Goal: Task Accomplishment & Management: Use online tool/utility

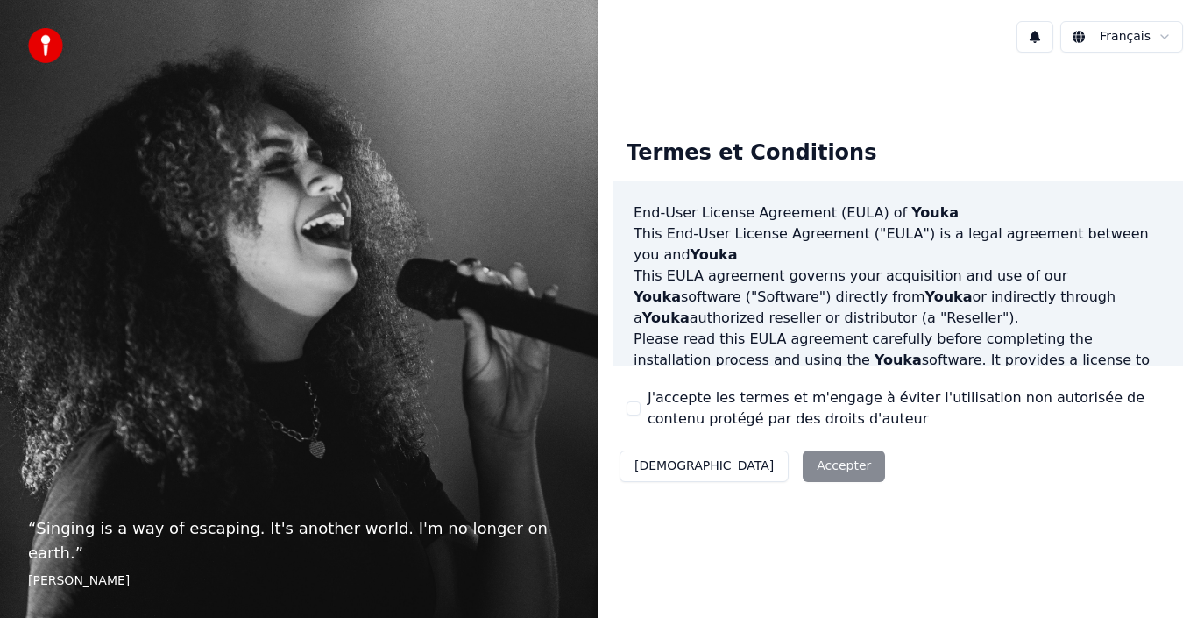
click at [756, 456] on div "Décliner Accepter" at bounding box center [751, 466] width 279 height 46
drag, startPoint x: 1166, startPoint y: 363, endPoint x: 1174, endPoint y: 350, distance: 15.3
click at [1174, 350] on div "End-User License Agreement (EULA) of Youka This End-User License Agreement ("EU…" at bounding box center [897, 274] width 570 height 186
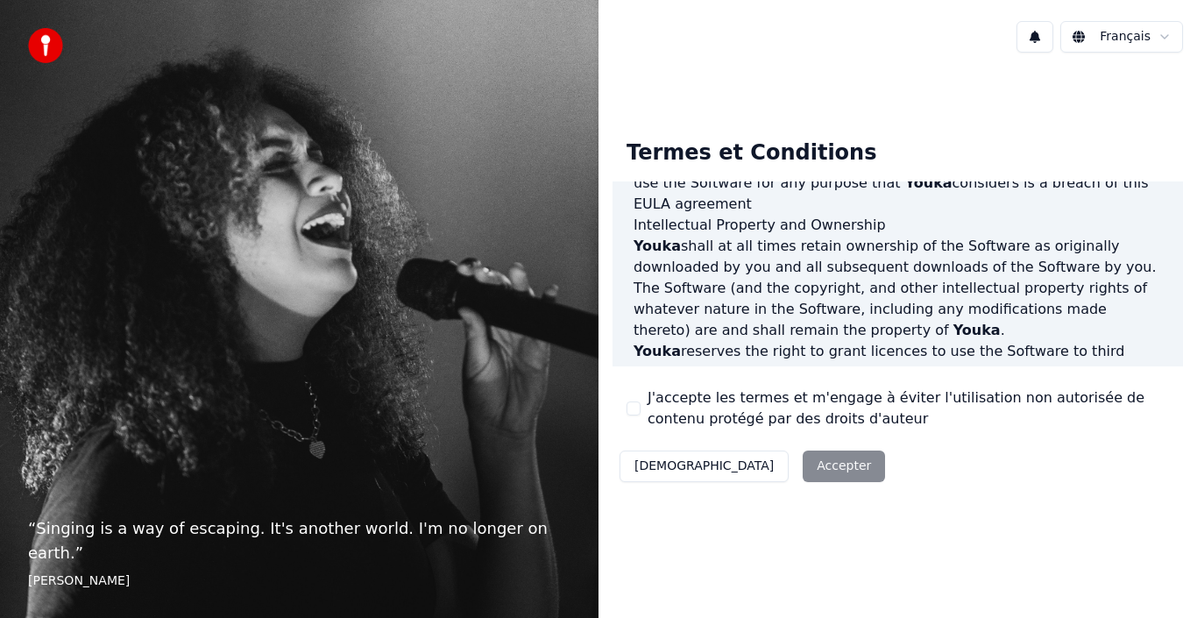
scroll to position [1202, 0]
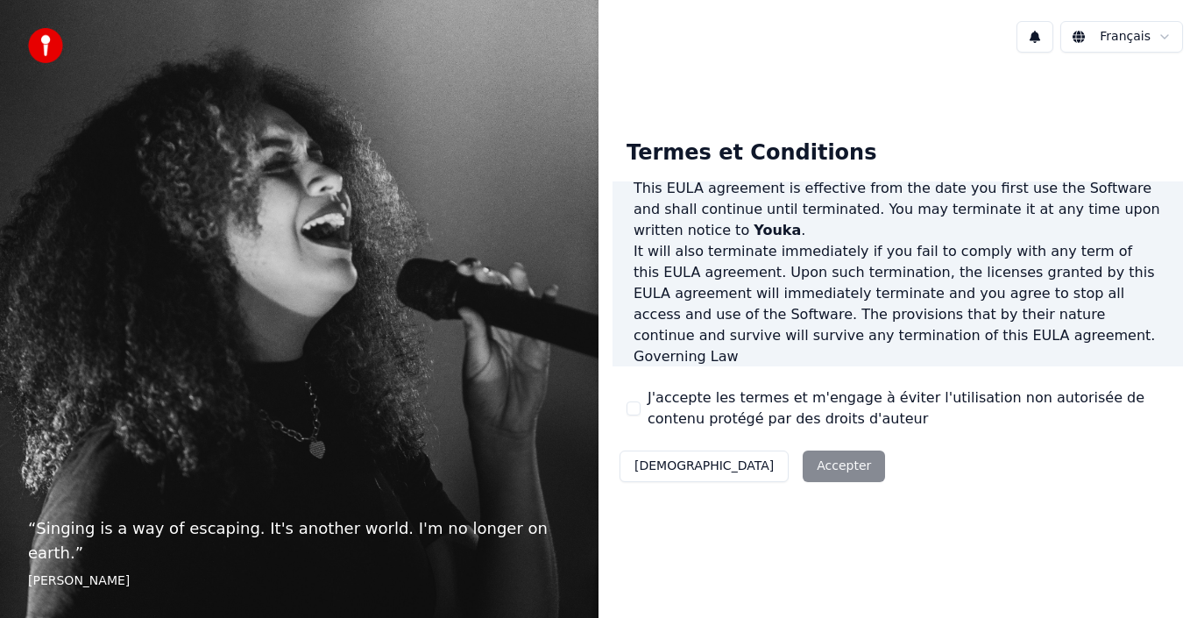
click at [772, 461] on div "Décliner Accepter" at bounding box center [751, 466] width 279 height 46
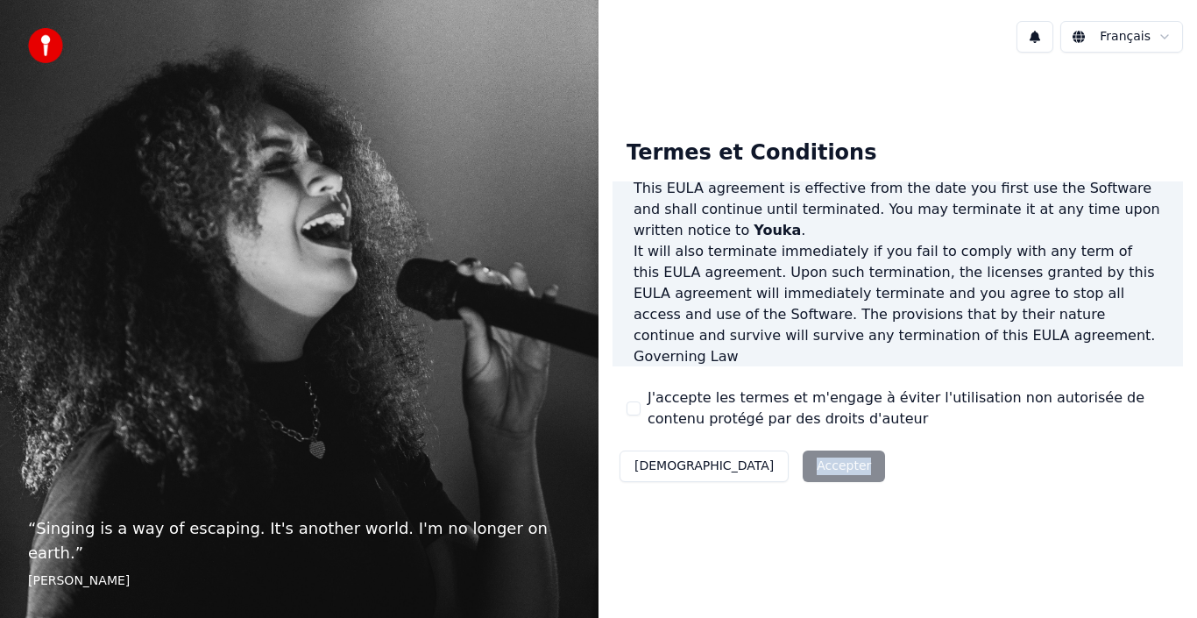
click at [772, 461] on div "Décliner Accepter" at bounding box center [751, 466] width 279 height 46
click at [692, 405] on label "J'accepte les termes et m'engage à éviter l'utilisation non autorisée de conten…" at bounding box center [907, 408] width 521 height 42
click at [640, 405] on button "J'accepte les termes et m'engage à éviter l'utilisation non autorisée de conten…" at bounding box center [633, 408] width 14 height 14
click at [802, 455] on button "Accepter" at bounding box center [843, 466] width 82 height 32
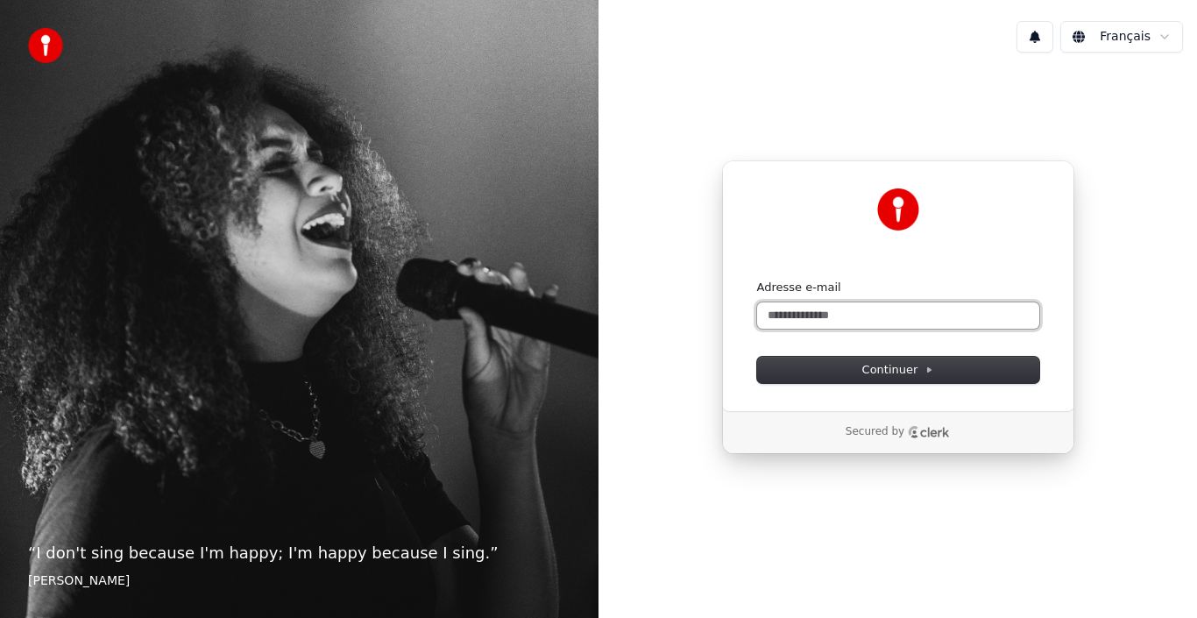
click at [852, 306] on input "Adresse e-mail" at bounding box center [898, 315] width 282 height 26
click at [926, 440] on div "Secured by" at bounding box center [898, 432] width 350 height 42
click at [929, 434] on icon "Clerk logo" at bounding box center [934, 433] width 29 height 10
click at [805, 302] on input "Adresse e-mail" at bounding box center [898, 315] width 282 height 26
type input "*"
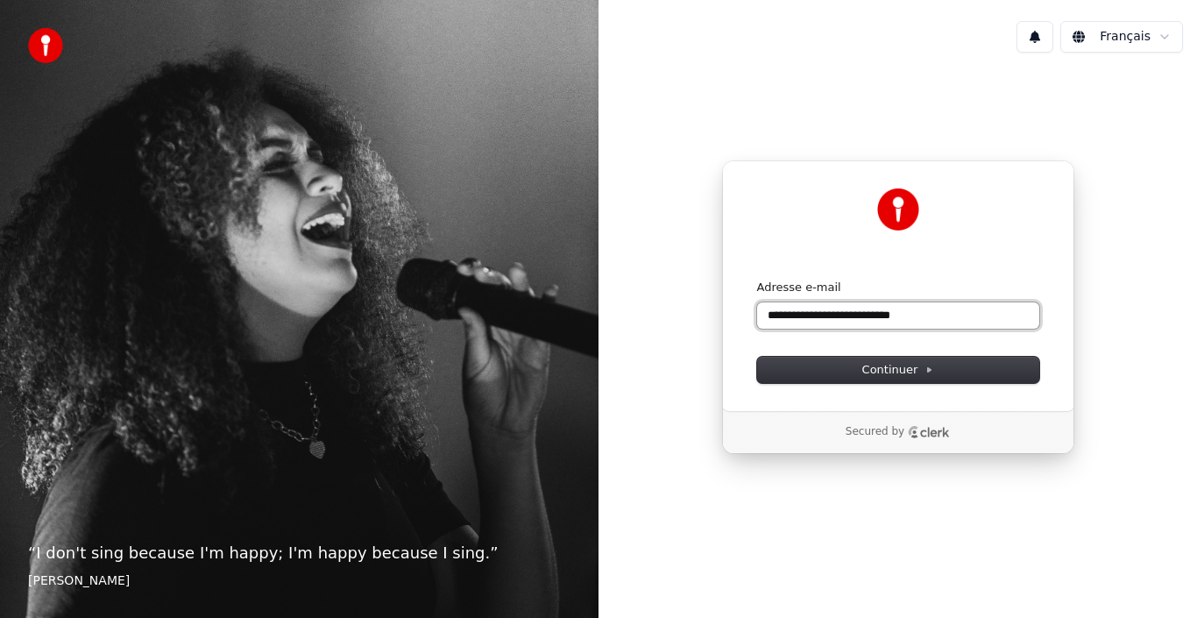
click at [757, 279] on button "submit" at bounding box center [757, 279] width 0 height 0
type input "**********"
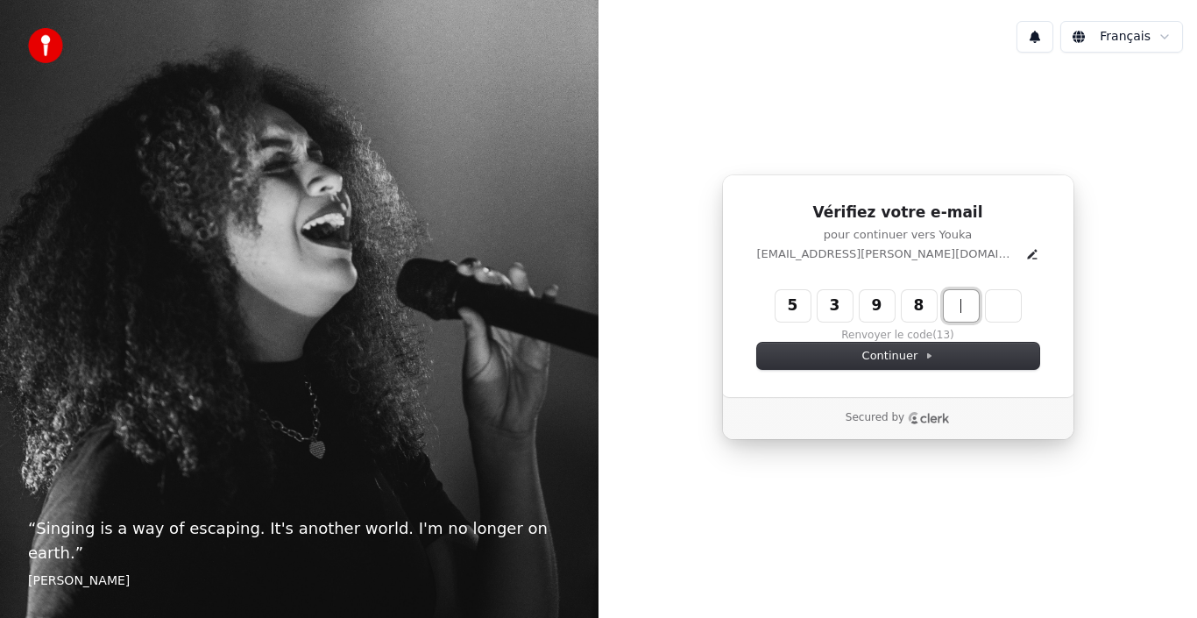
type input "******"
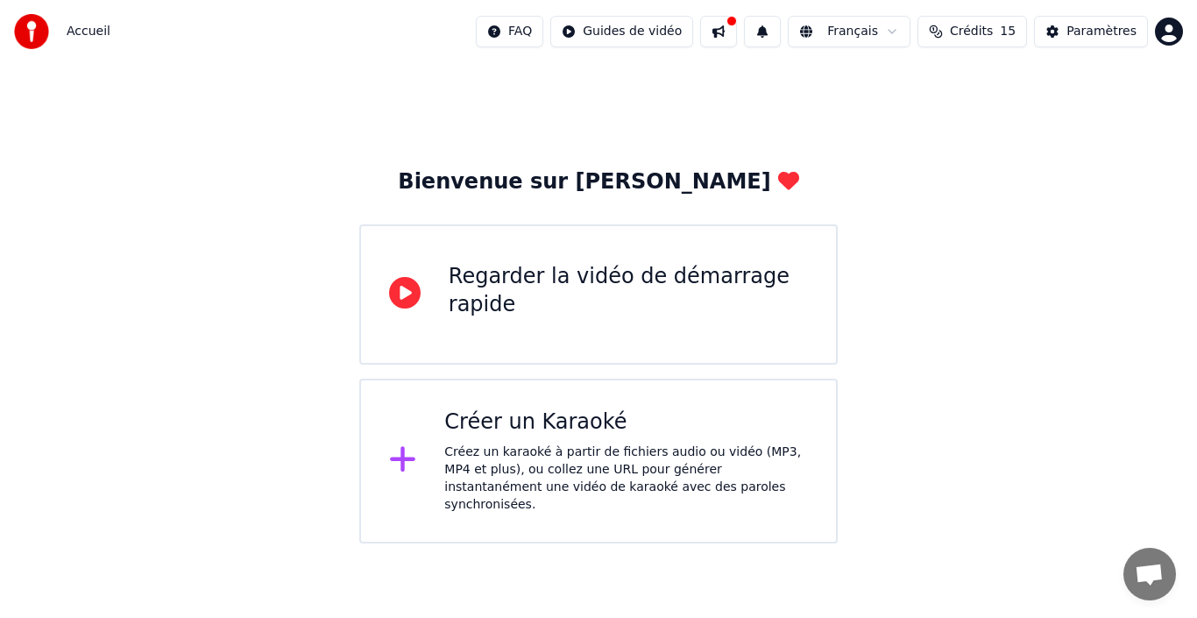
click at [537, 456] on div "Créez un karaoké à partir de fichiers audio ou vidéo (MP3, MP4 et plus), ou col…" at bounding box center [626, 478] width 364 height 70
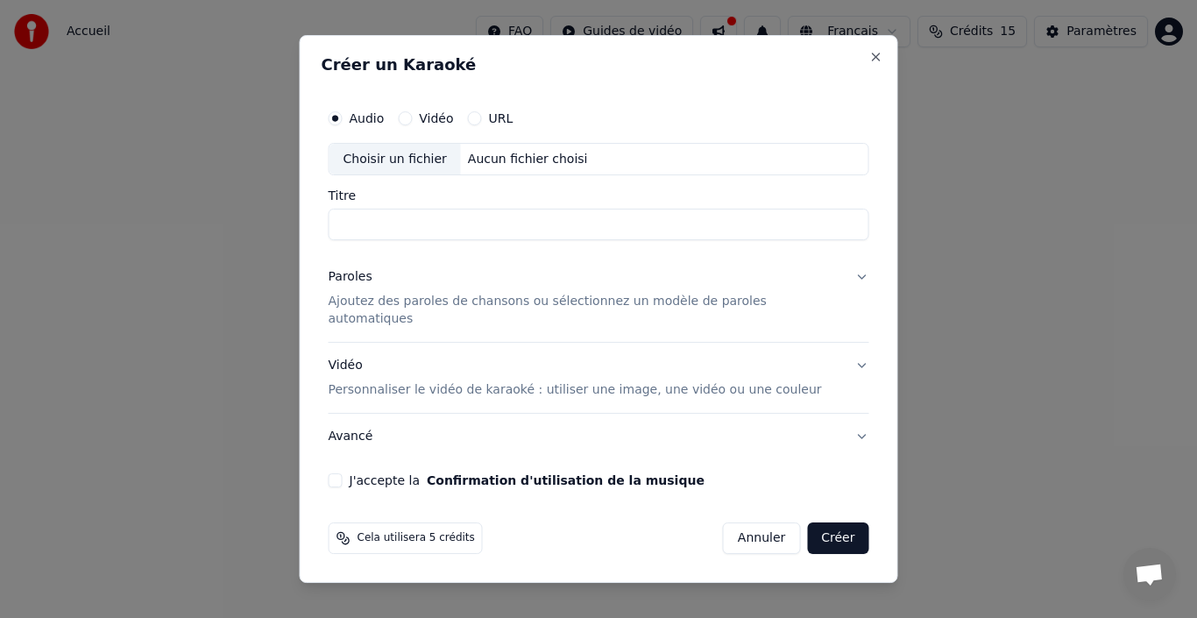
click at [367, 479] on div "Audio Vidéo URL Choisir un fichier Aucun fichier choisi Titre Paroles Ajoutez d…" at bounding box center [599, 294] width 555 height 401
click at [367, 473] on div "J'accepte la Confirmation d'utilisation de la musique" at bounding box center [599, 480] width 541 height 14
click at [427, 134] on div "Audio Vidéo URL" at bounding box center [599, 118] width 541 height 35
click at [412, 125] on button "Vidéo" at bounding box center [405, 118] width 14 height 14
click at [408, 121] on circle "button" at bounding box center [405, 118] width 6 height 6
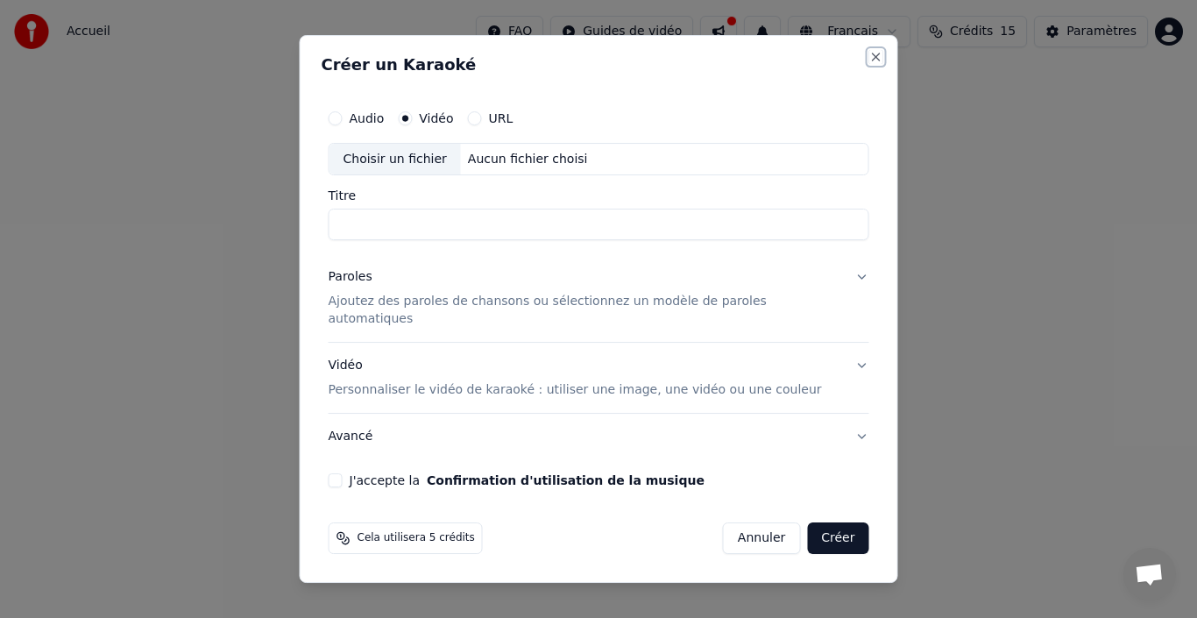
click at [869, 64] on button "Close" at bounding box center [876, 57] width 14 height 14
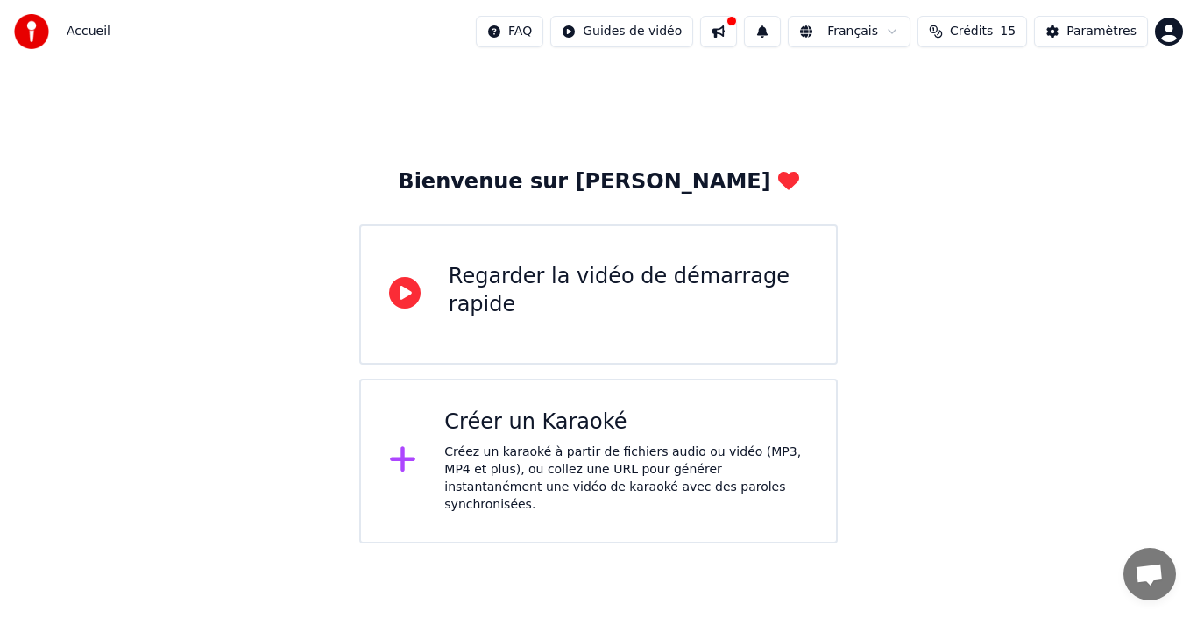
click at [521, 313] on div "Regarder la vidéo de démarrage rapide" at bounding box center [628, 291] width 359 height 56
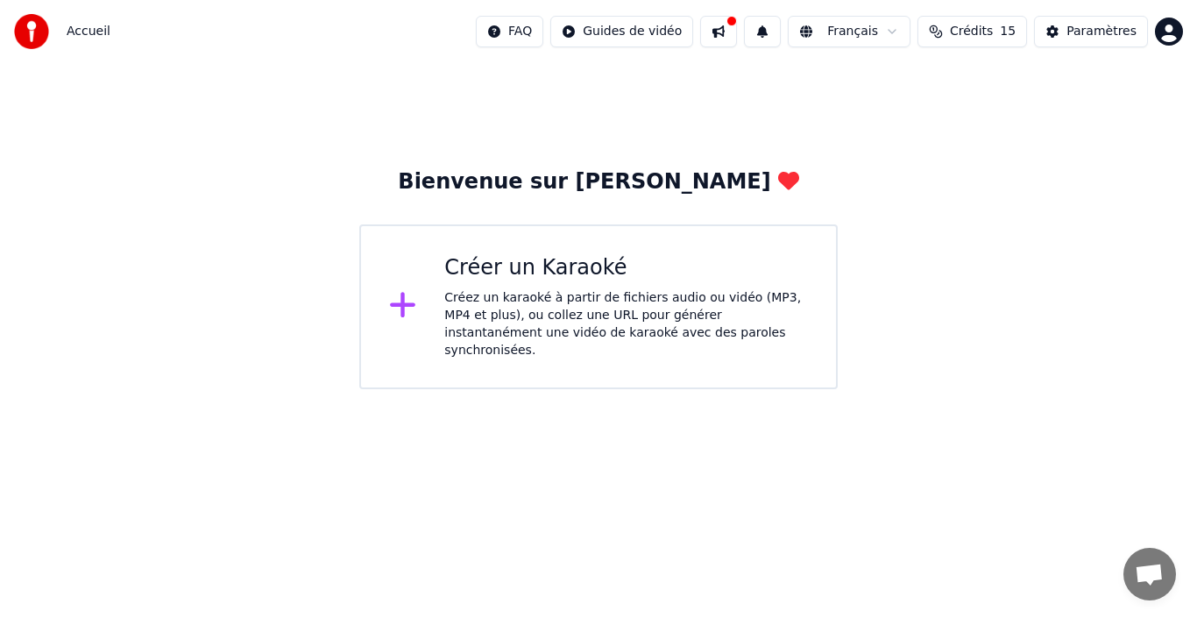
click at [996, 41] on button "Crédits 15" at bounding box center [972, 32] width 110 height 32
click at [1035, 110] on td "30" at bounding box center [1051, 117] width 120 height 32
click at [991, 305] on div "Bienvenue sur [PERSON_NAME] un Karaoké Créez un karaoké à partir de fichiers au…" at bounding box center [598, 226] width 1197 height 326
click at [628, 238] on div "Créer un Karaoké Créez un karaoké à partir de fichiers audio ou vidéo (MP3, MP4…" at bounding box center [598, 306] width 478 height 165
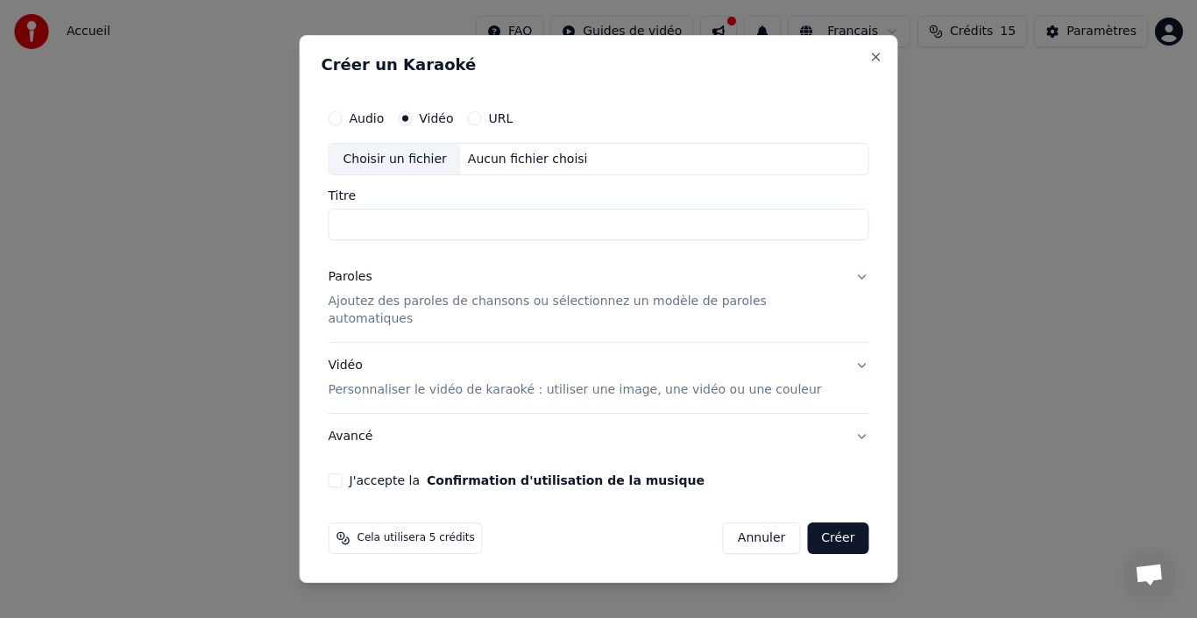
click at [498, 168] on div "Aucun fichier choisi" at bounding box center [528, 160] width 134 height 18
click at [482, 125] on button "URL" at bounding box center [475, 118] width 14 height 14
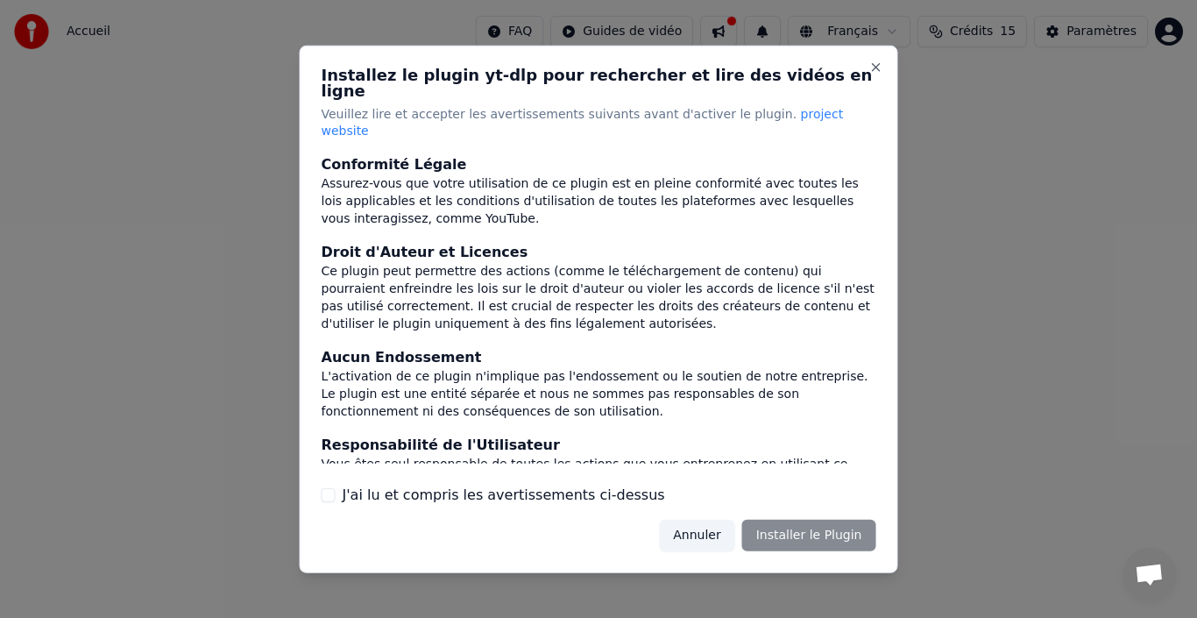
scroll to position [185, 0]
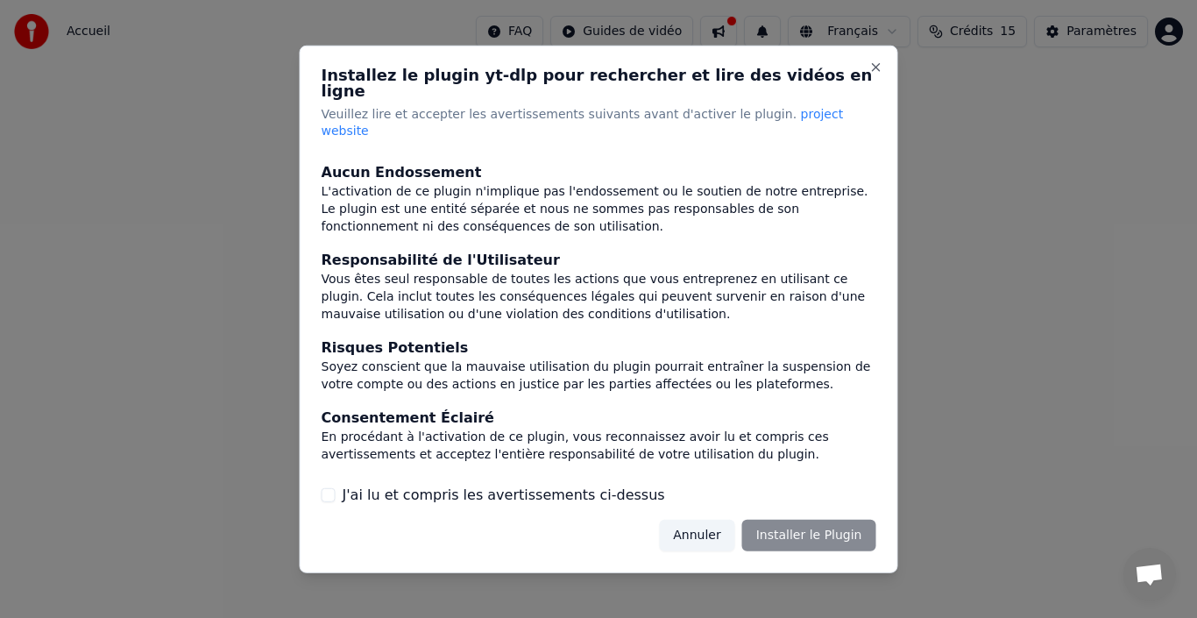
click at [816, 523] on div "Annuler Installer le Plugin" at bounding box center [767, 536] width 216 height 32
click at [462, 484] on label "J'ai lu et compris les avertissements ci-dessus" at bounding box center [504, 494] width 322 height 21
click at [336, 488] on button "J'ai lu et compris les avertissements ci-dessus" at bounding box center [329, 495] width 14 height 14
click at [834, 520] on button "Installer le Plugin" at bounding box center [809, 536] width 134 height 32
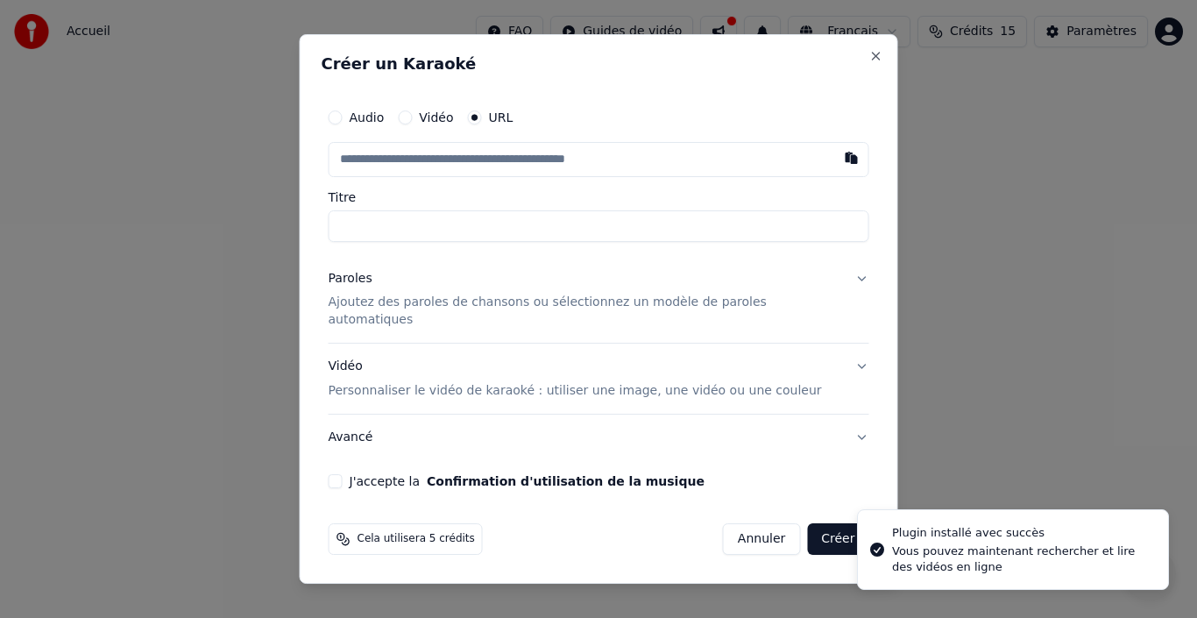
type input "**********"
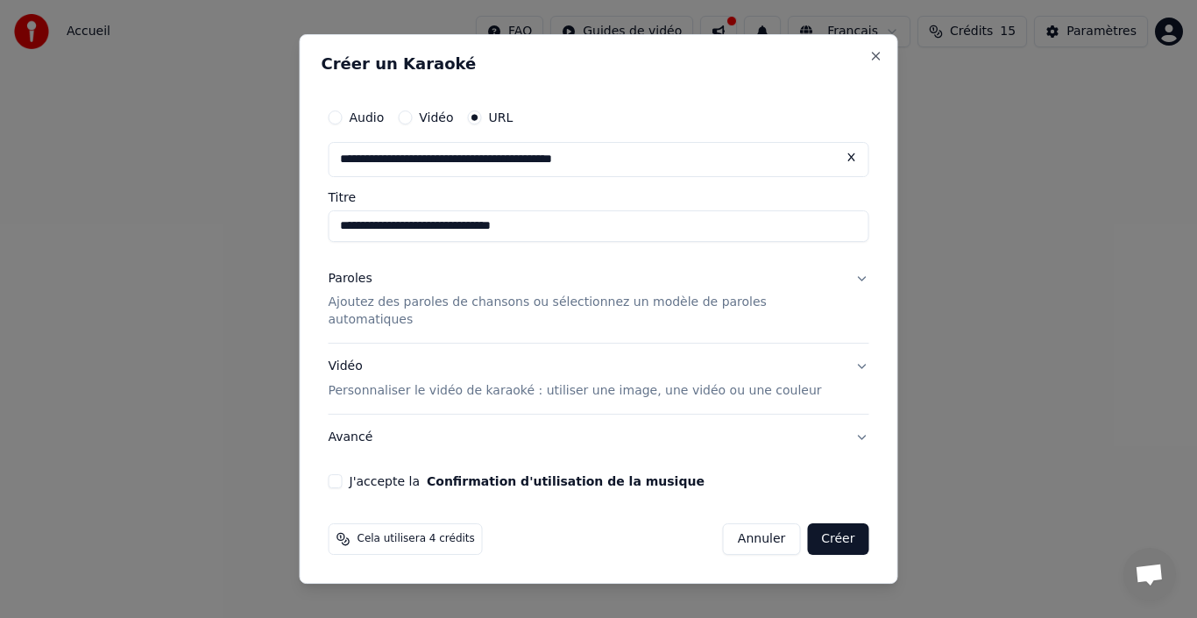
type input "**********"
click at [836, 530] on button "Créer" at bounding box center [837, 539] width 61 height 32
type input "**********"
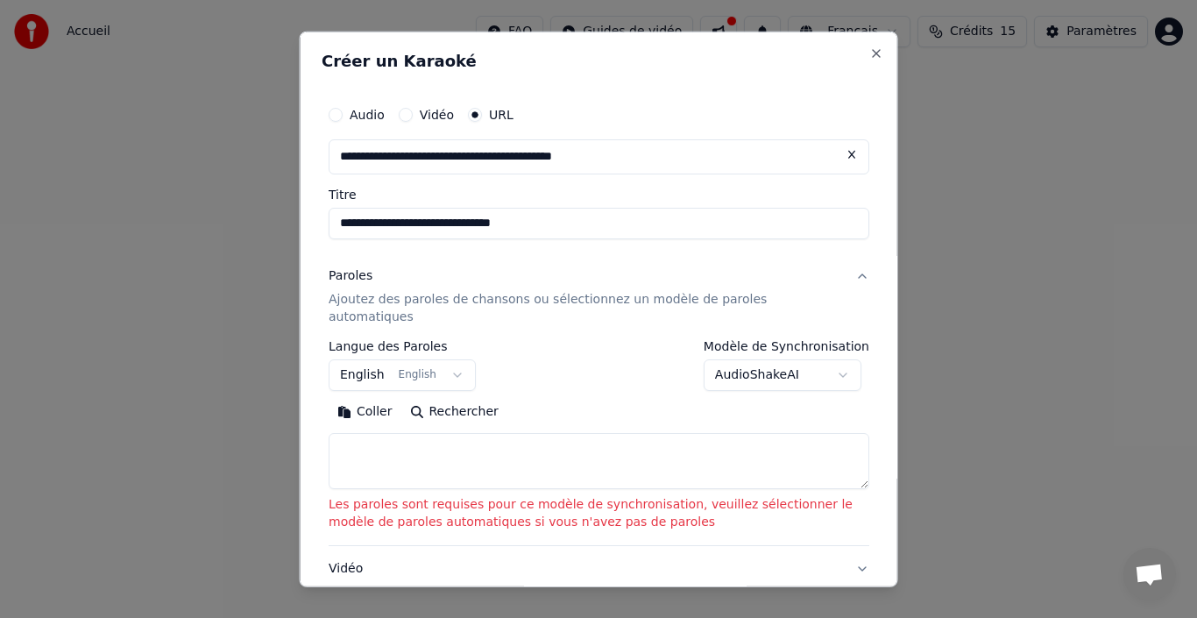
click at [583, 467] on textarea at bounding box center [599, 461] width 541 height 56
click at [404, 359] on button "English English" at bounding box center [402, 375] width 147 height 32
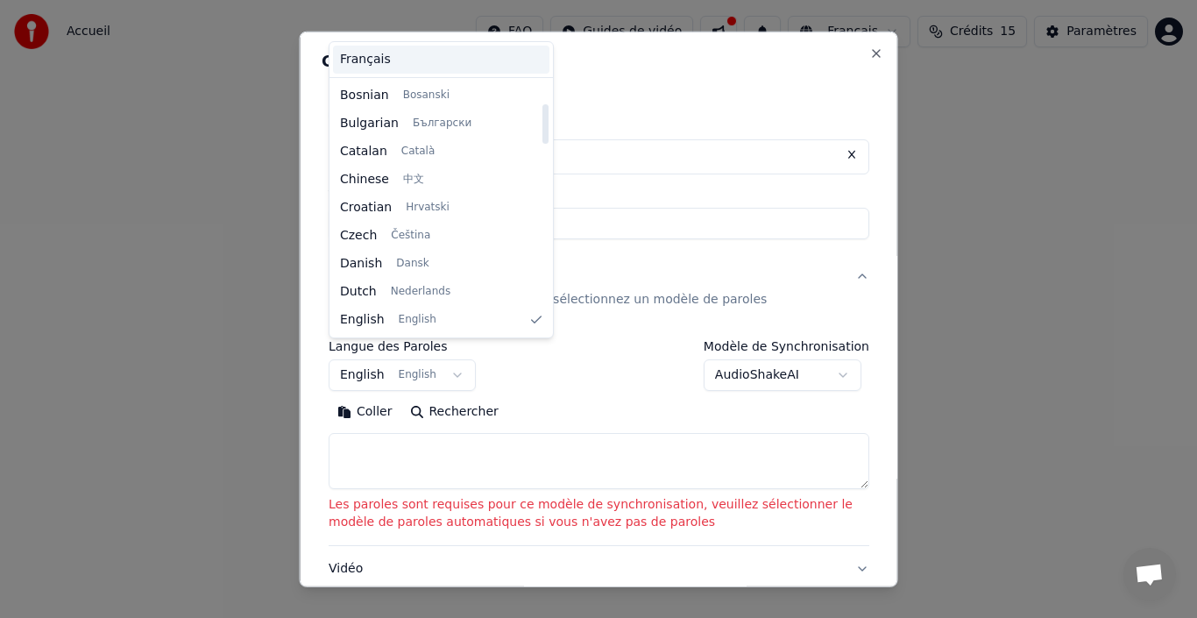
scroll to position [308, 0]
select select "**"
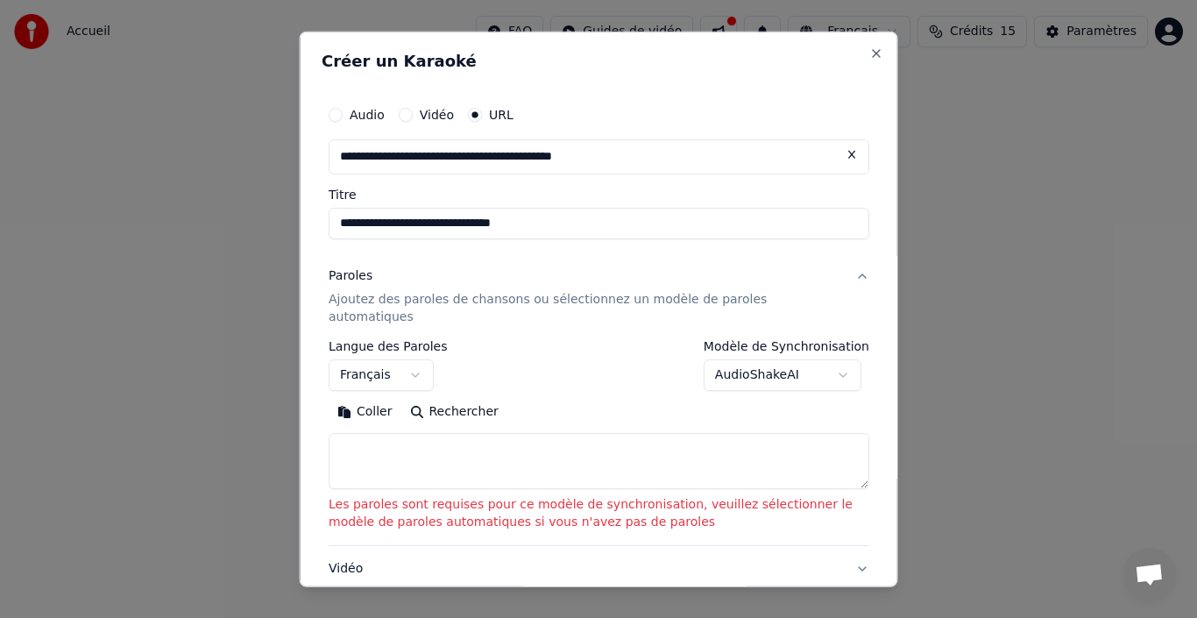
click at [450, 367] on div "**********" at bounding box center [599, 365] width 541 height 51
click at [442, 398] on button "Rechercher" at bounding box center [453, 412] width 106 height 28
type textarea "**********"
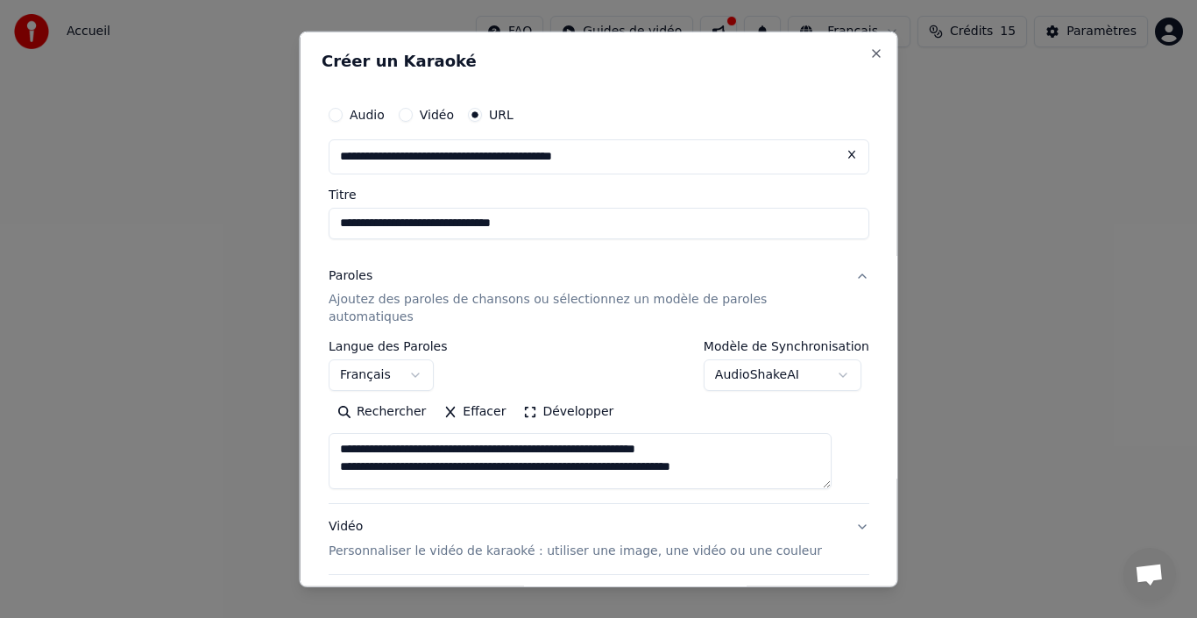
drag, startPoint x: 842, startPoint y: 435, endPoint x: 837, endPoint y: 442, distance: 9.5
click at [831, 441] on textarea at bounding box center [580, 461] width 503 height 56
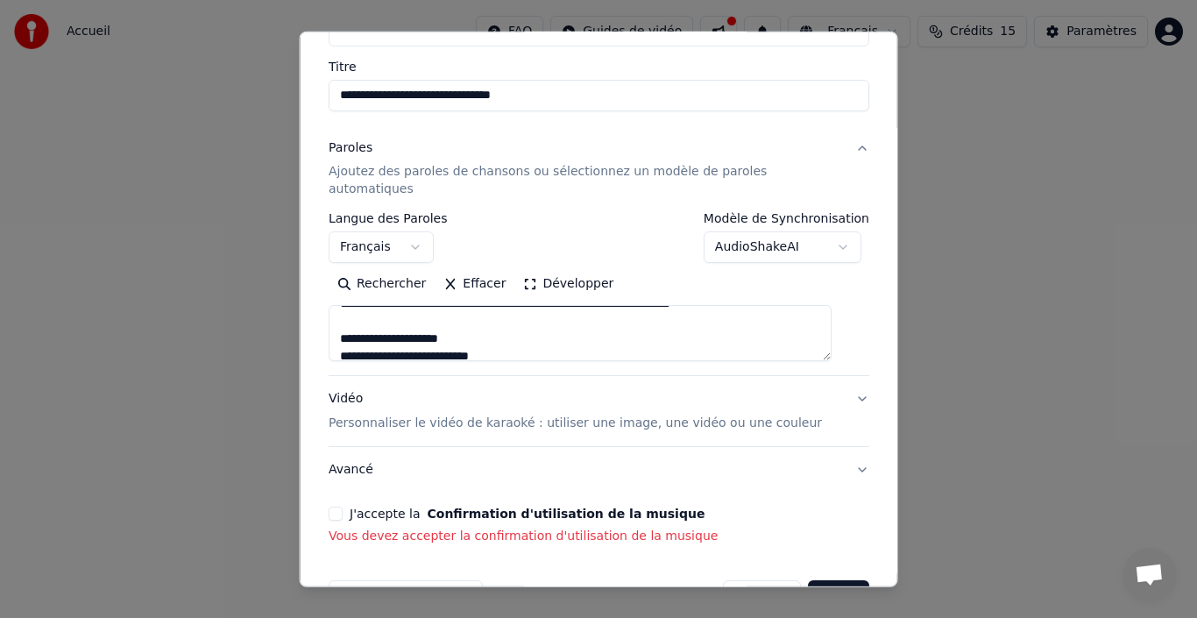
scroll to position [140, 0]
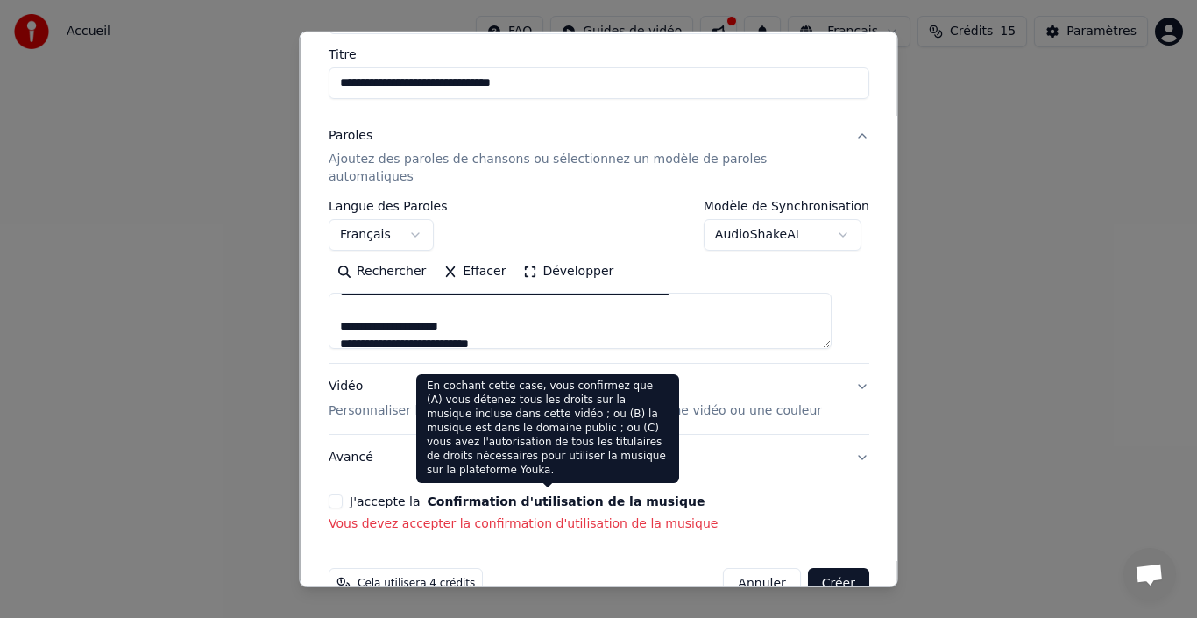
click at [596, 495] on button "Confirmation d'utilisation de la musique" at bounding box center [566, 501] width 278 height 12
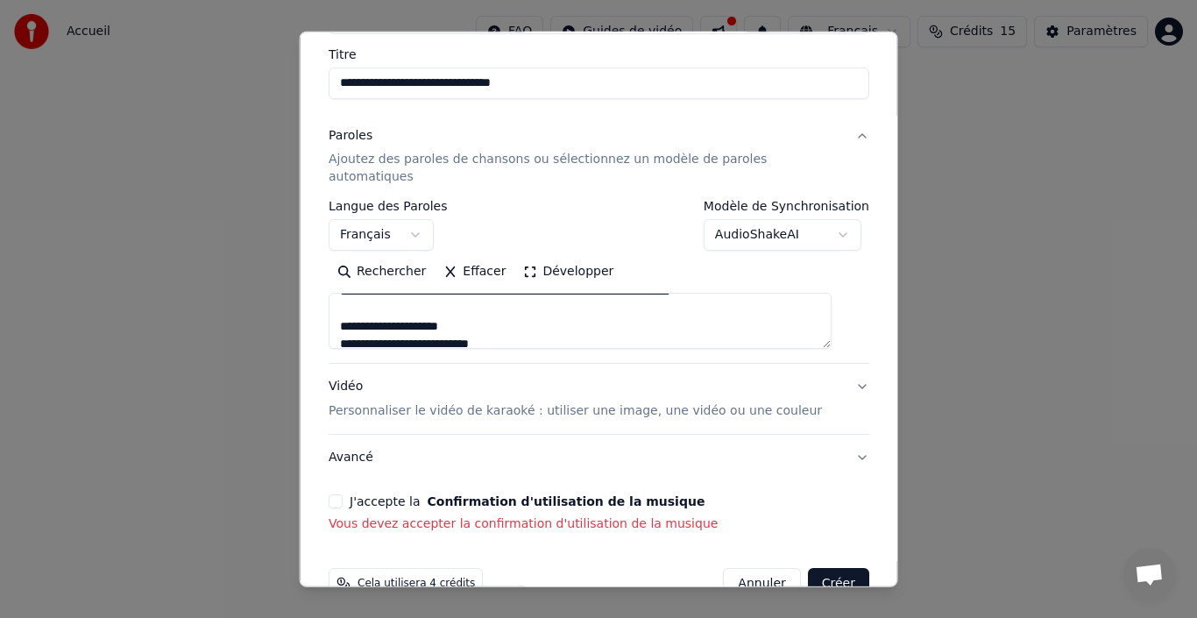
click at [379, 495] on label "J'accepte la Confirmation d'utilisation de la musique" at bounding box center [527, 501] width 355 height 12
click at [343, 494] on button "J'accepte la Confirmation d'utilisation de la musique" at bounding box center [336, 501] width 14 height 14
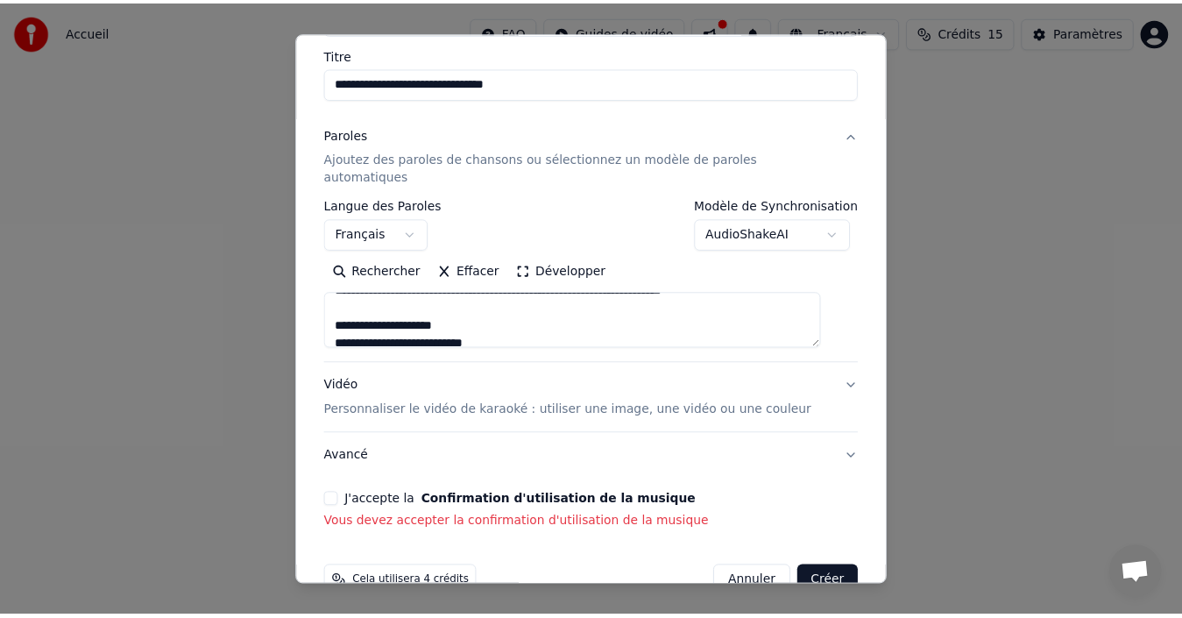
scroll to position [139, 0]
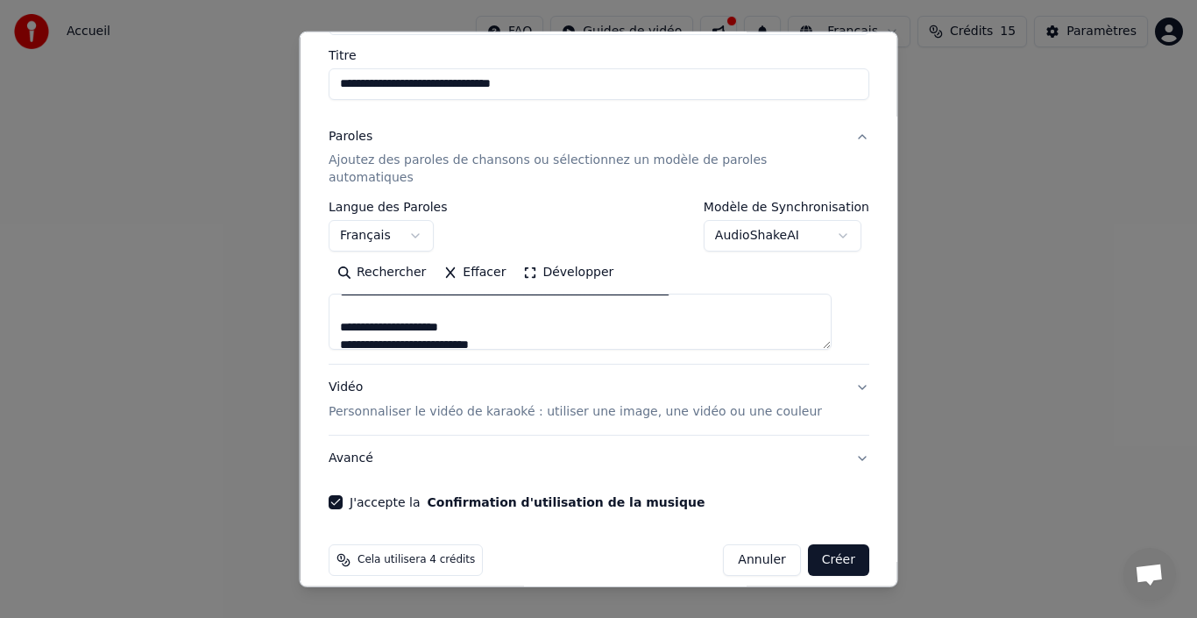
click at [807, 544] on button "Créer" at bounding box center [837, 560] width 61 height 32
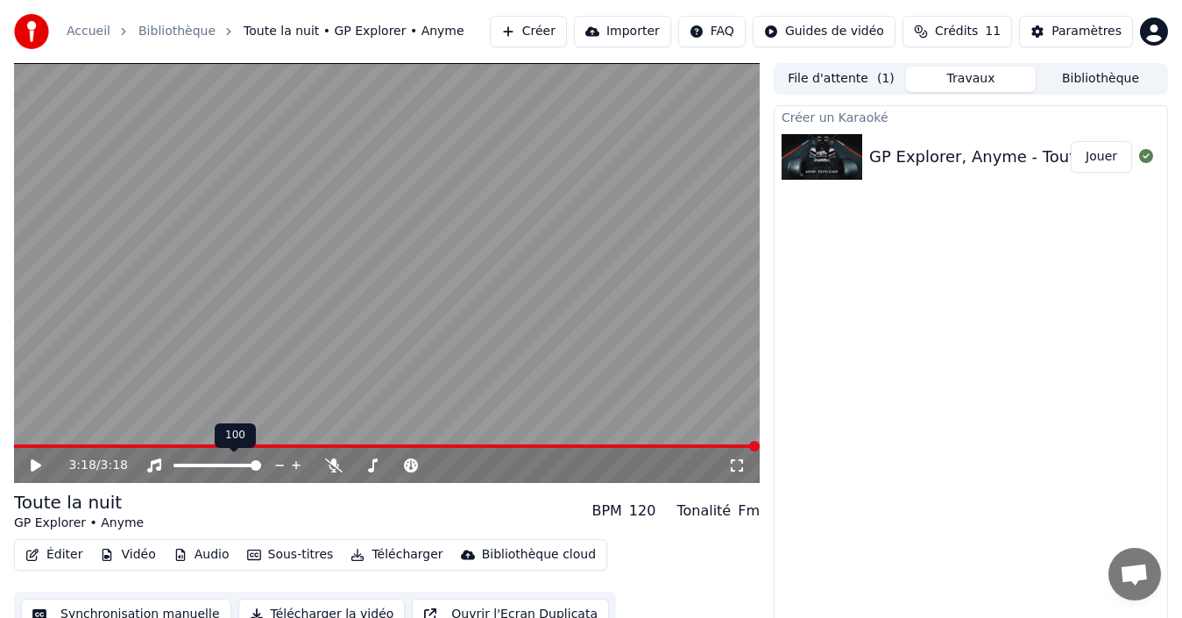
click at [203, 463] on span at bounding box center [217, 465] width 88 height 4
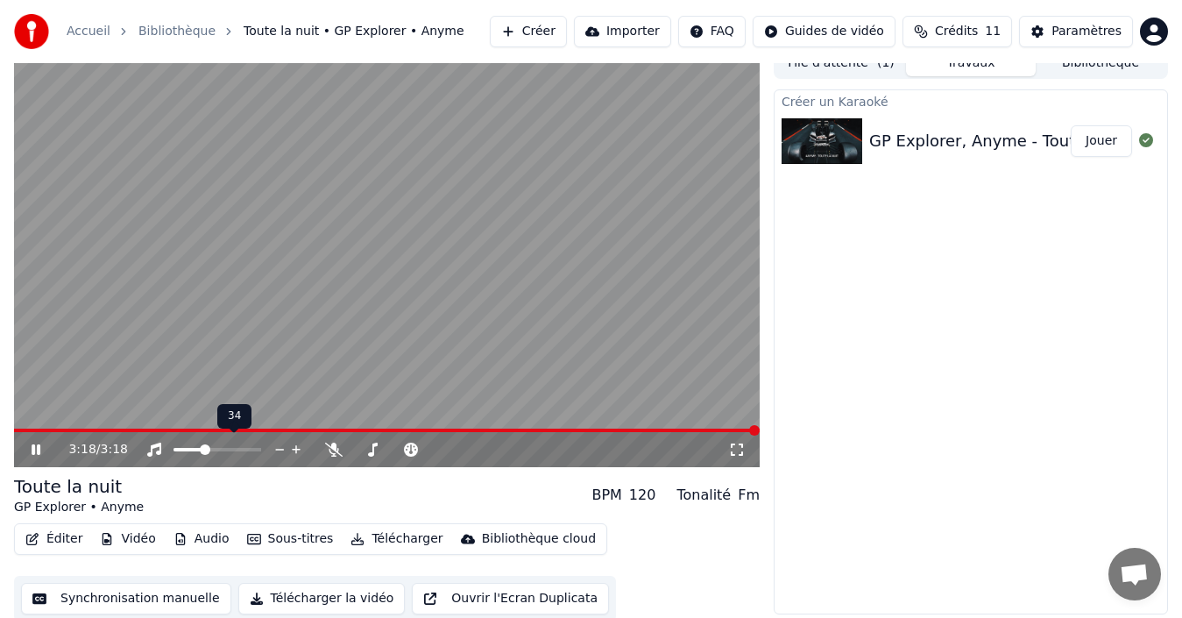
scroll to position [19, 0]
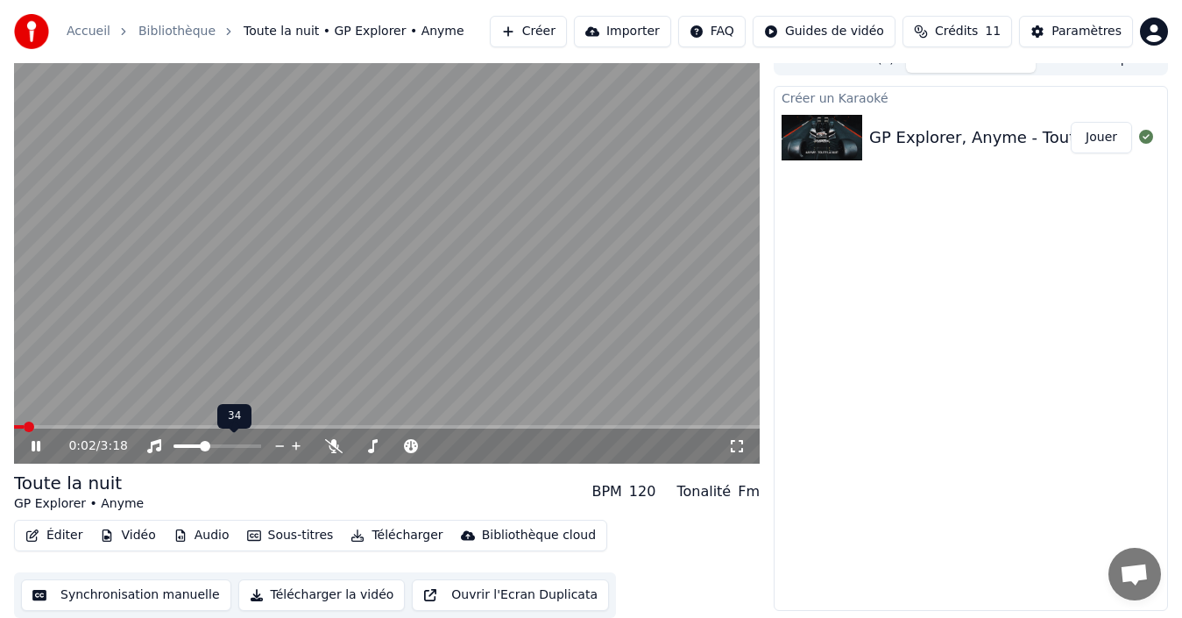
click at [187, 444] on span at bounding box center [188, 446] width 30 height 4
click at [809, 357] on div "Créer un Karaoké GP Explorer, Anyme - Toute la nuit Jouer" at bounding box center [971, 348] width 394 height 525
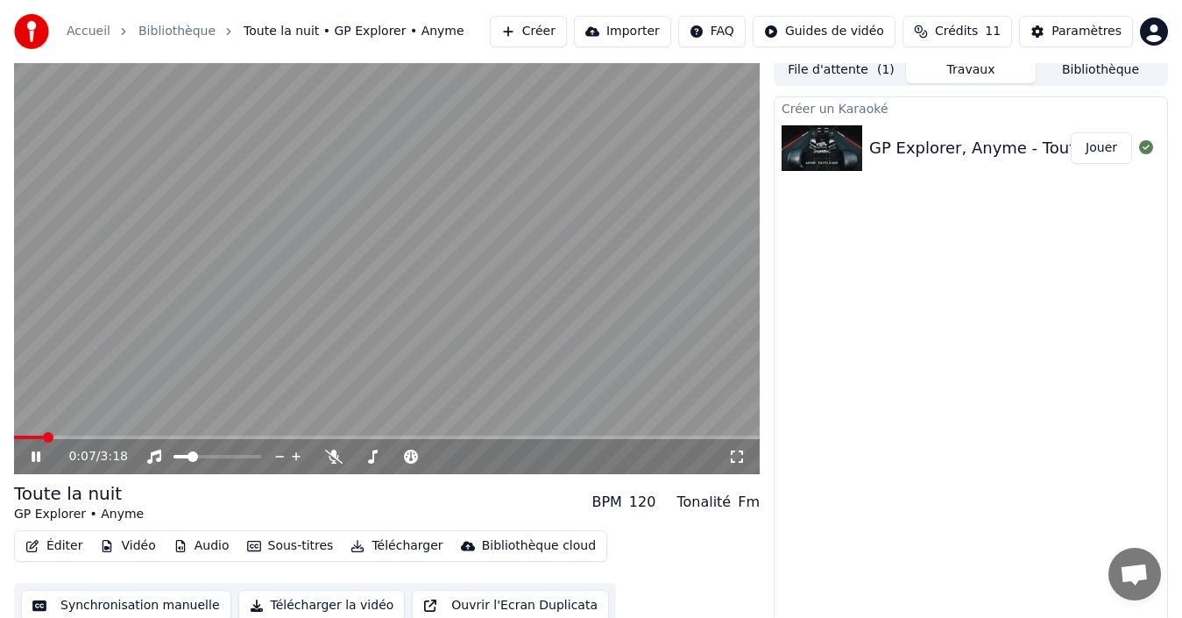
scroll to position [0, 0]
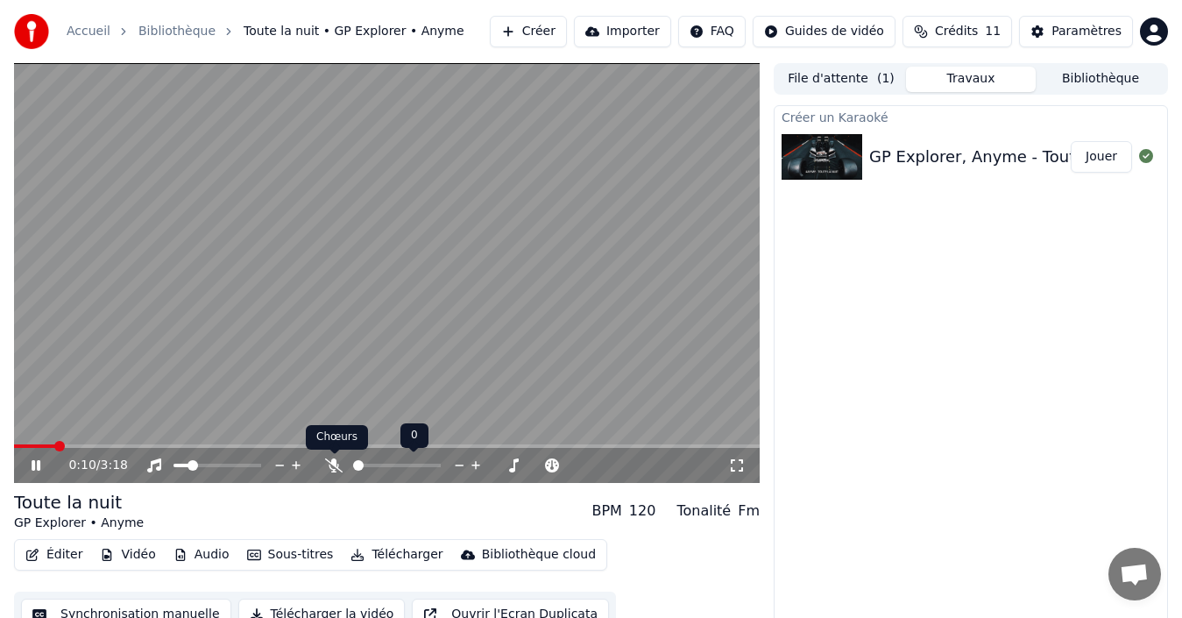
click at [340, 462] on icon at bounding box center [334, 465] width 18 height 14
click at [401, 460] on span at bounding box center [401, 465] width 11 height 11
click at [72, 444] on span at bounding box center [62, 446] width 97 height 4
click at [49, 445] on span at bounding box center [42, 446] width 56 height 4
click at [25, 444] on span at bounding box center [19, 446] width 11 height 4
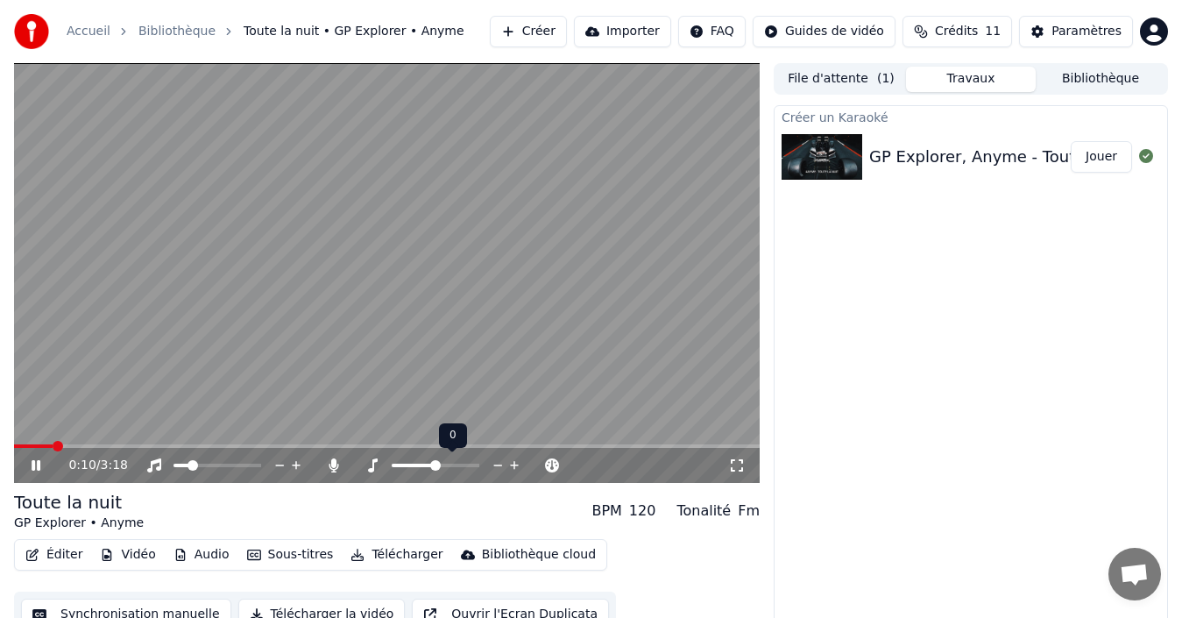
click at [437, 462] on span at bounding box center [435, 465] width 11 height 11
click at [437, 470] on span at bounding box center [433, 465] width 11 height 11
click at [441, 468] on span at bounding box center [435, 465] width 11 height 11
click at [180, 463] on span at bounding box center [176, 465] width 7 height 4
click at [180, 463] on span at bounding box center [185, 465] width 11 height 11
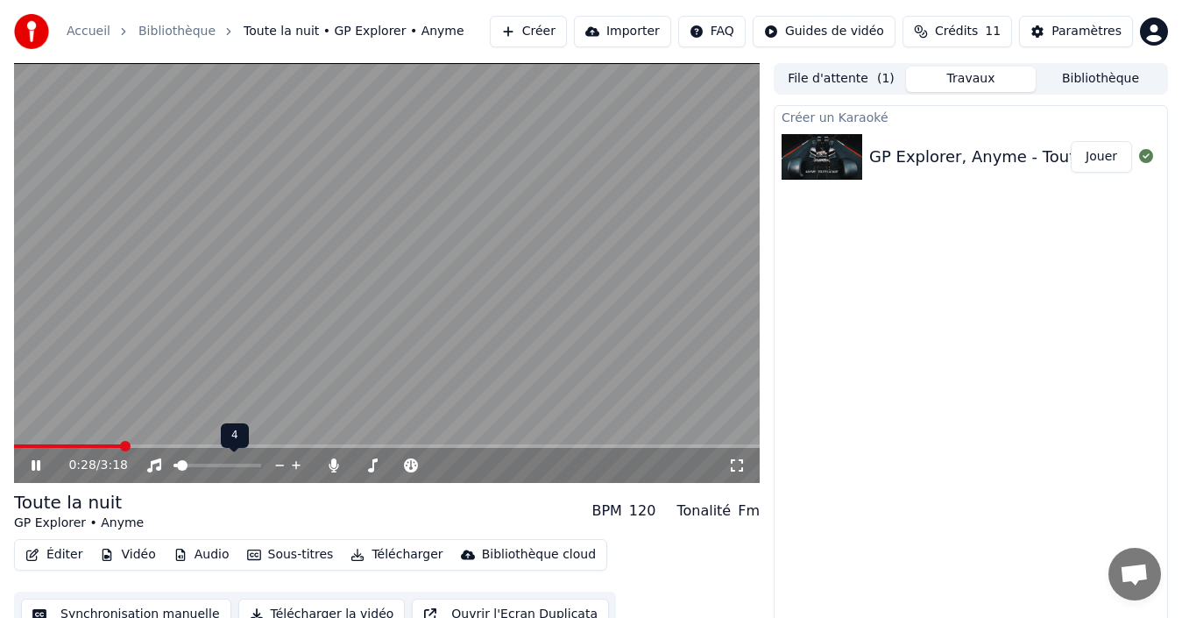
click at [177, 467] on span at bounding box center [182, 465] width 11 height 11
click at [261, 463] on span at bounding box center [256, 465] width 11 height 11
drag, startPoint x: 356, startPoint y: 462, endPoint x: 346, endPoint y: 463, distance: 9.7
click at [346, 463] on div at bounding box center [413, 465] width 141 height 18
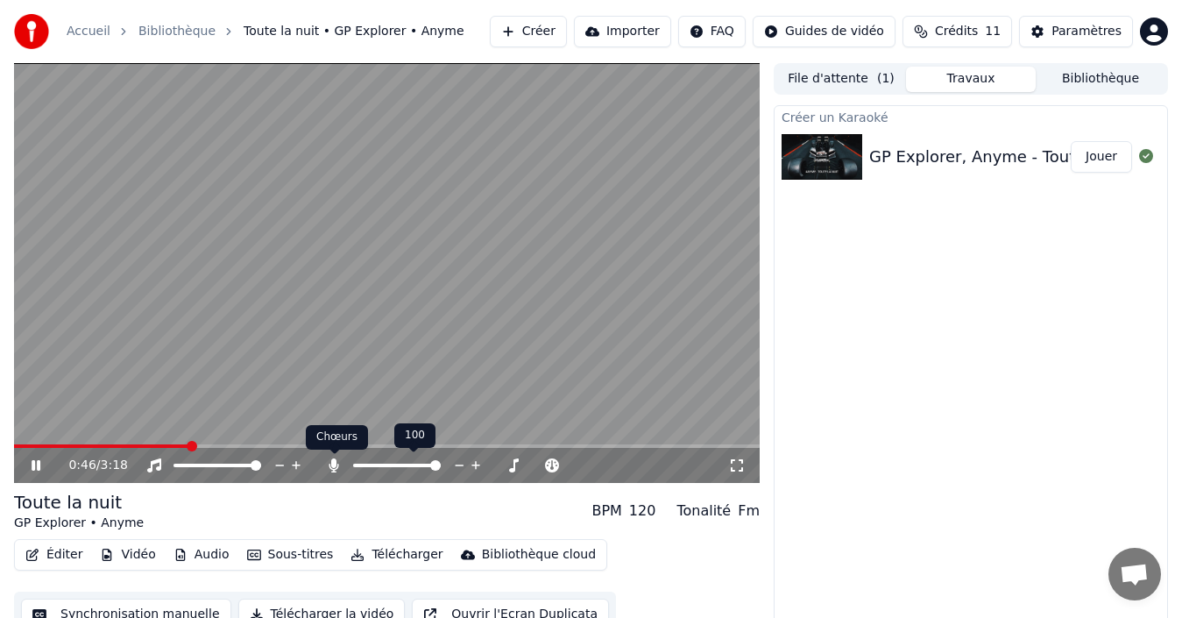
click at [339, 458] on icon at bounding box center [334, 465] width 18 height 14
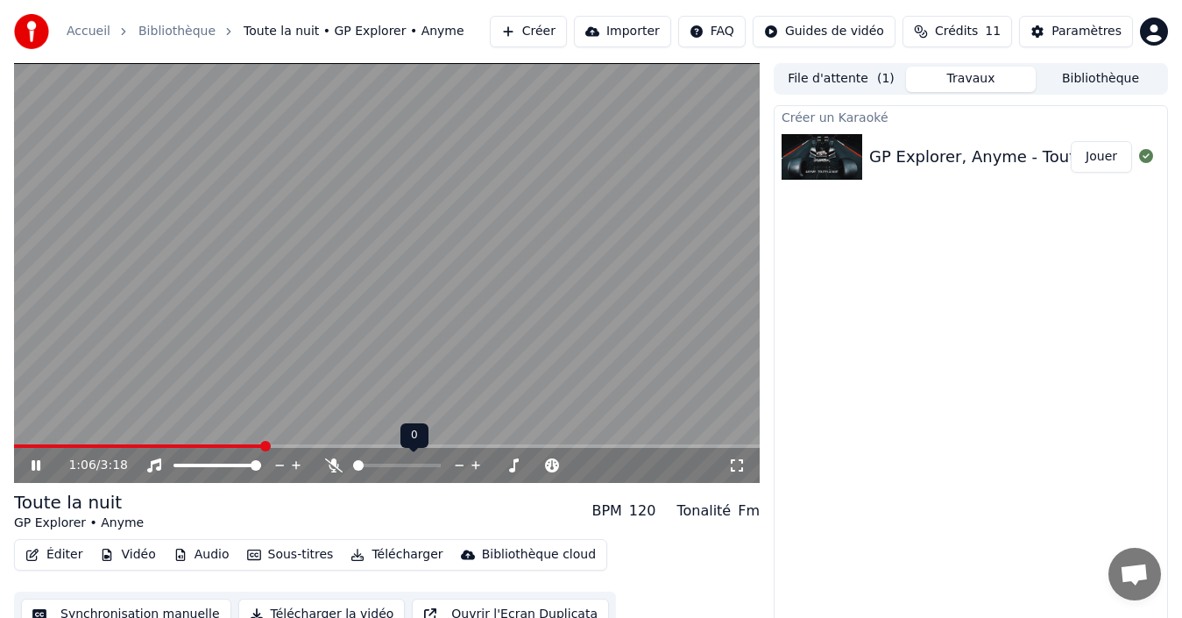
click at [339, 458] on icon at bounding box center [334, 465] width 18 height 14
